Goal: Information Seeking & Learning: Understand process/instructions

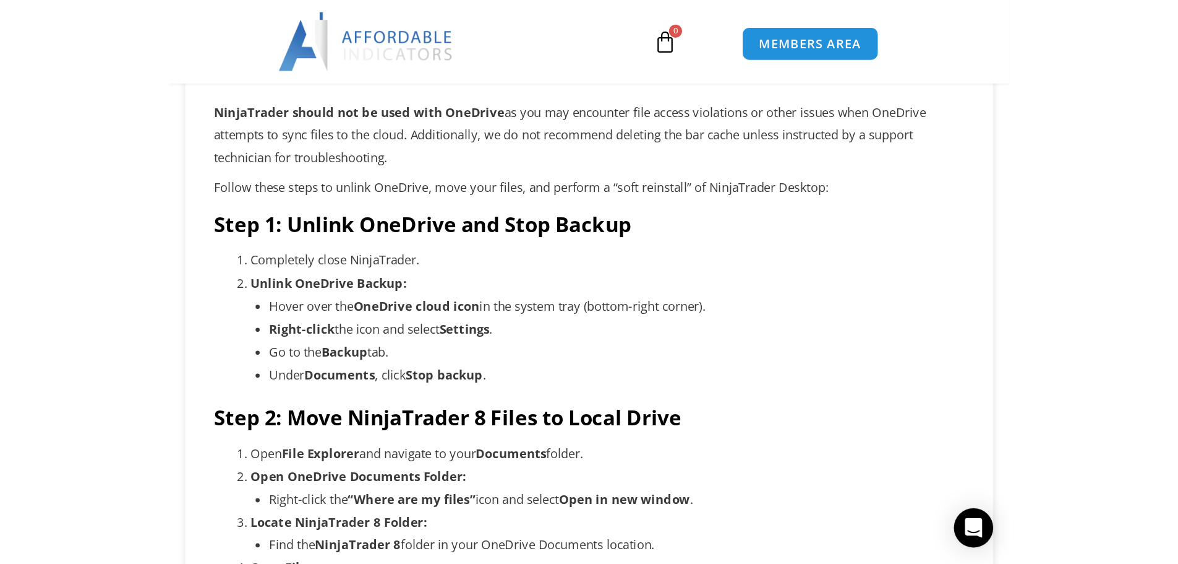
scroll to position [163, 0]
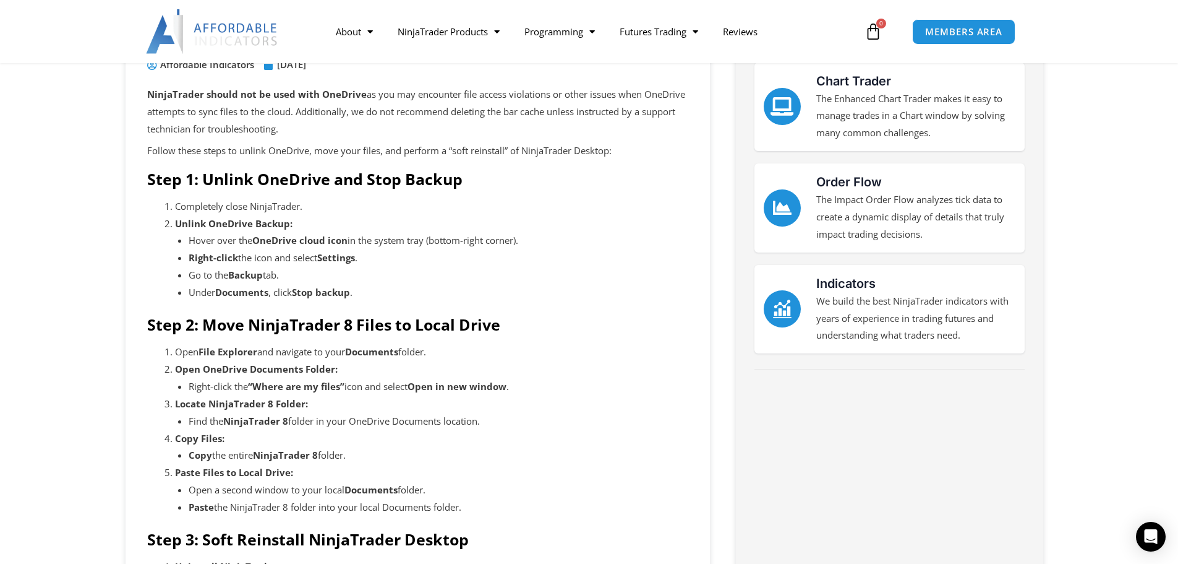
click at [586, 291] on li "Under Documents , click Stop backup ." at bounding box center [439, 292] width 500 height 17
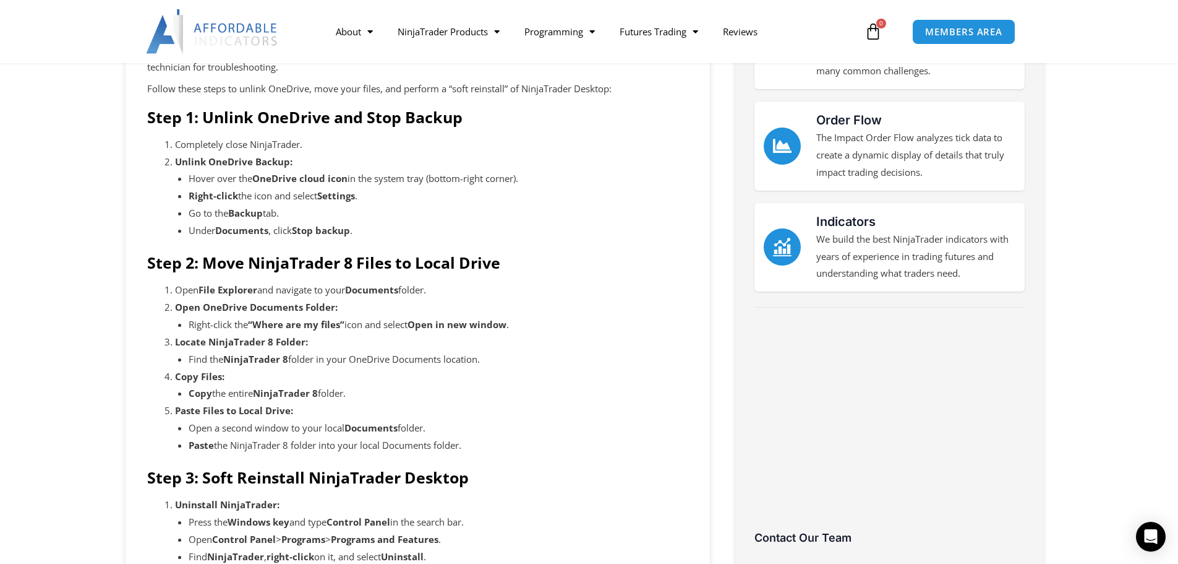
click at [487, 429] on h4 "Step 3: Soft Reinstall NinjaTrader Desktop" at bounding box center [417, 477] width 541 height 19
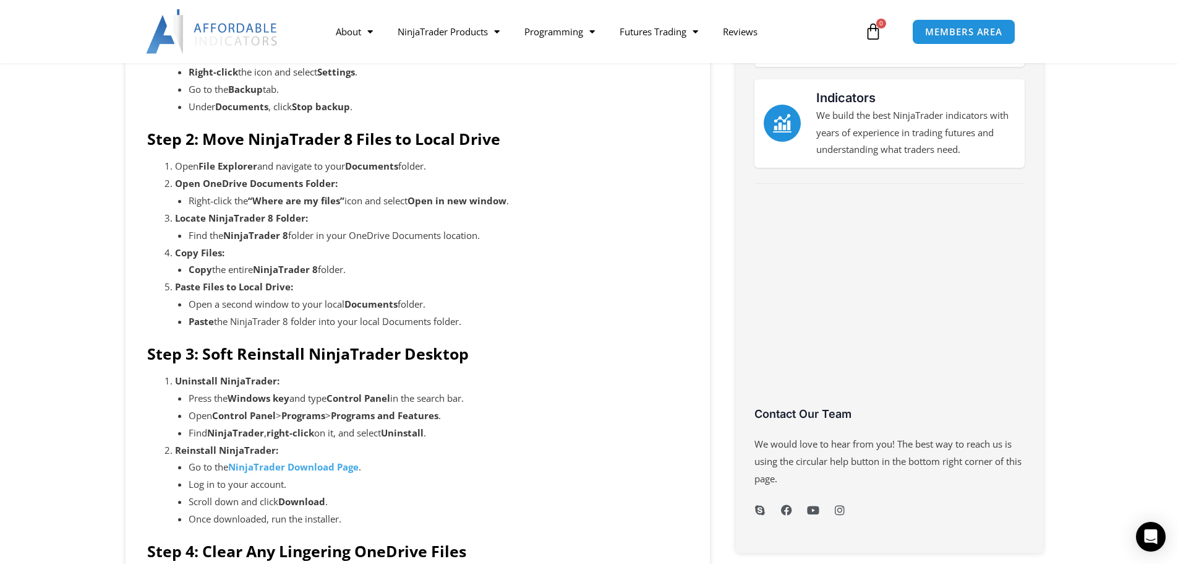
scroll to position [410, 0]
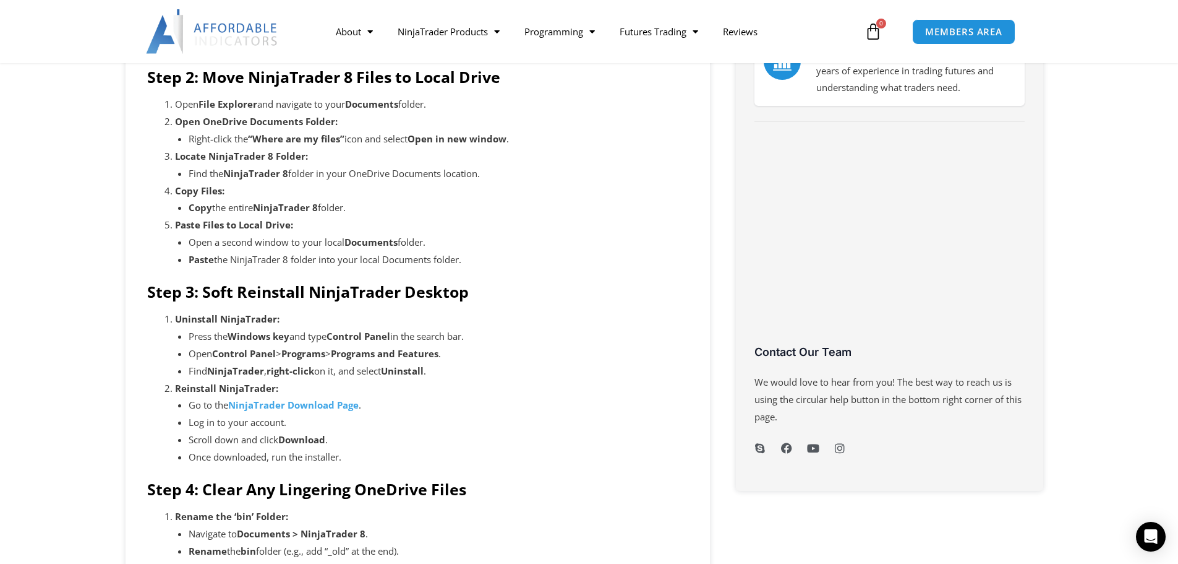
click at [478, 393] on li "Reinstall NinjaTrader: Go to the NinjaTrader Download Page . Log in to your acc…" at bounding box center [431, 423] width 513 height 86
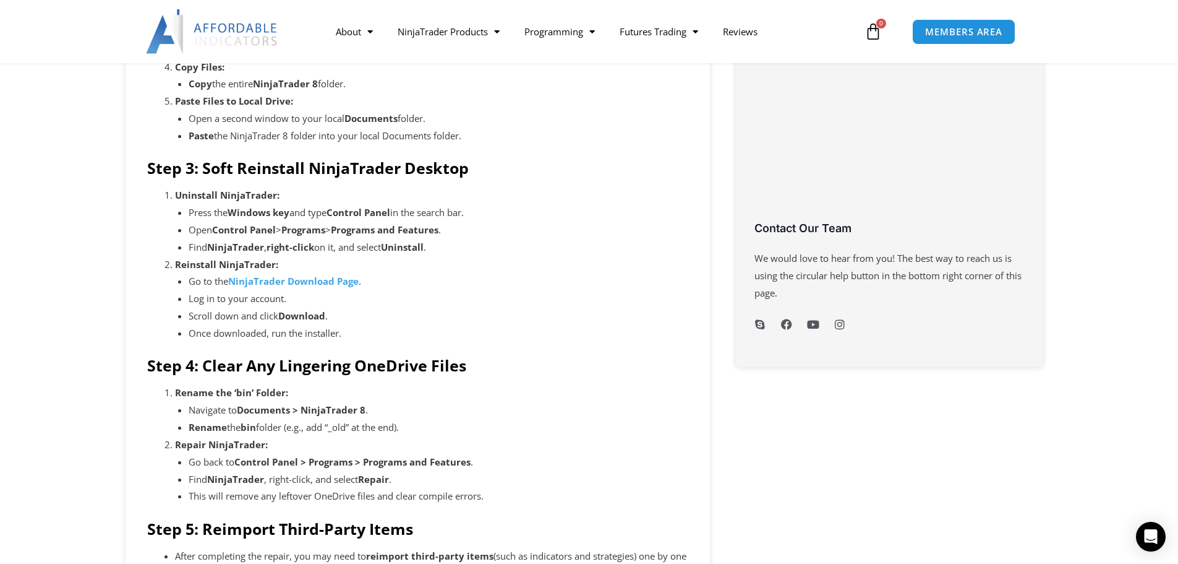
scroll to position [596, 0]
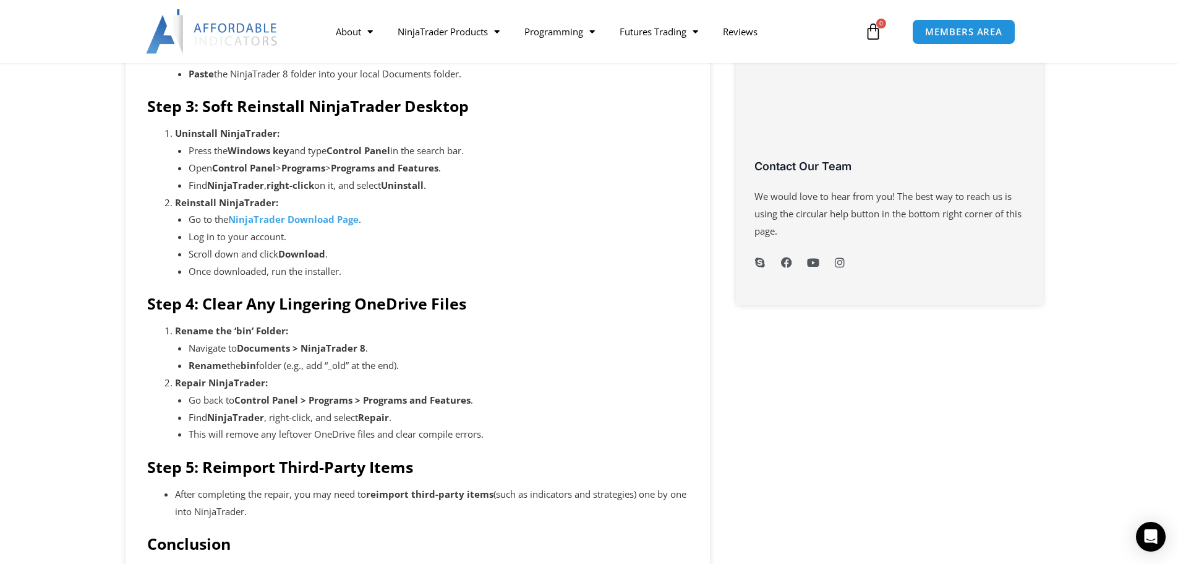
click at [511, 359] on li "Rename the bin folder (e.g., add “_old” at the end)." at bounding box center [439, 365] width 500 height 17
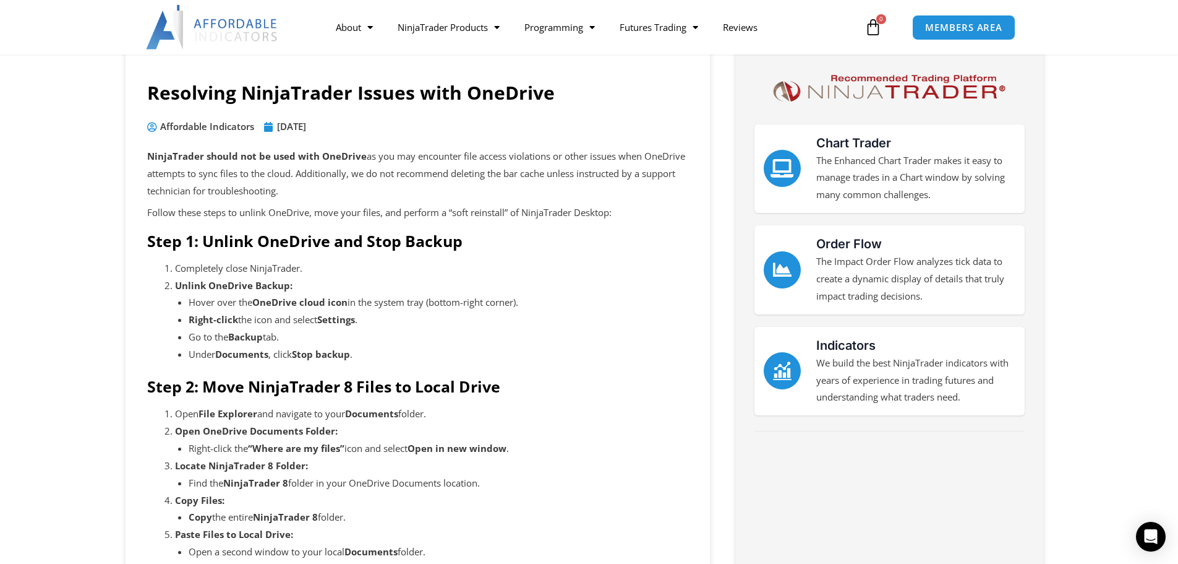
scroll to position [0, 0]
